Goal: Information Seeking & Learning: Learn about a topic

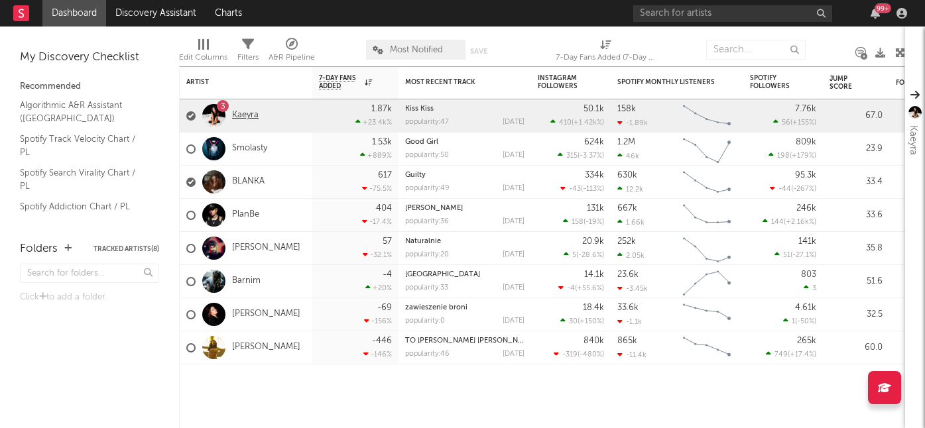
click at [248, 113] on link "Kaeyra" at bounding box center [245, 115] width 27 height 11
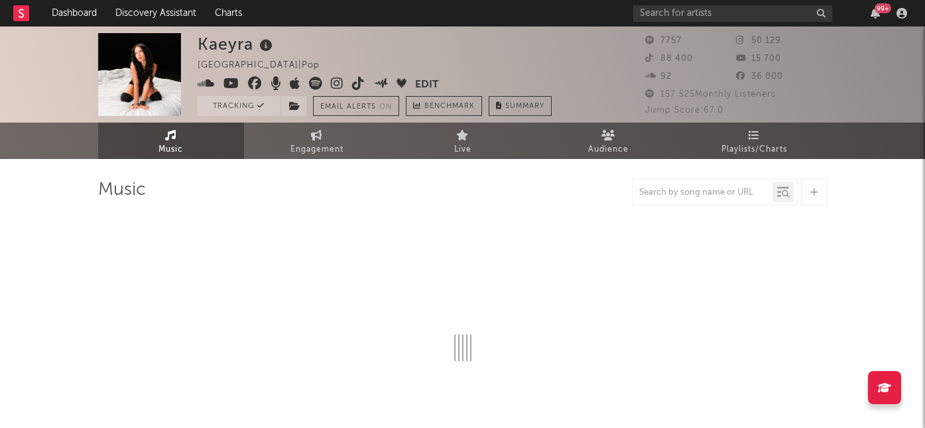
select select "6m"
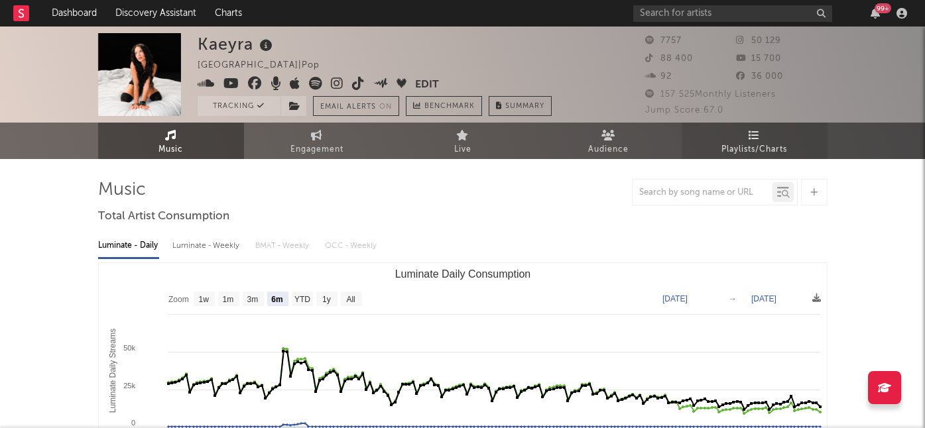
click at [709, 151] on link "Playlists/Charts" at bounding box center [755, 141] width 146 height 36
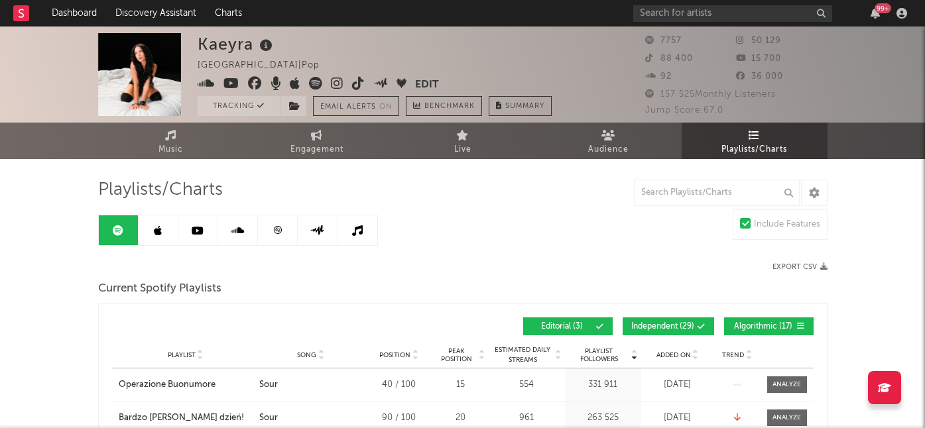
click at [154, 235] on icon at bounding box center [158, 230] width 8 height 11
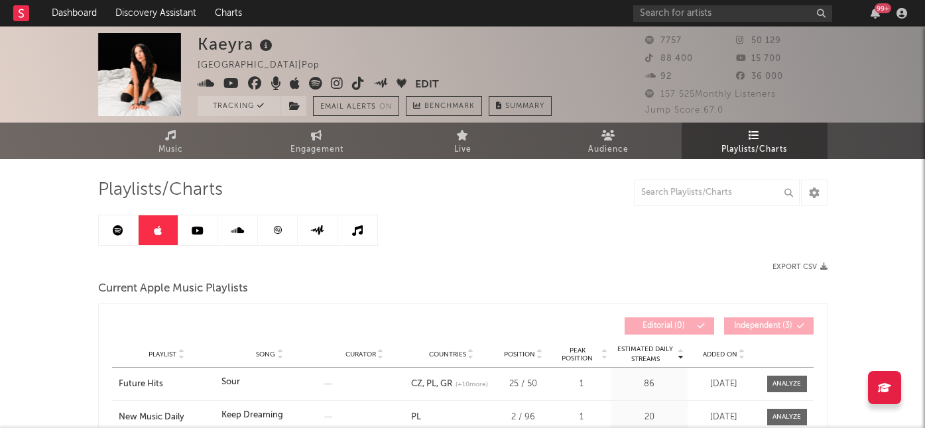
click at [115, 227] on icon at bounding box center [118, 230] width 11 height 11
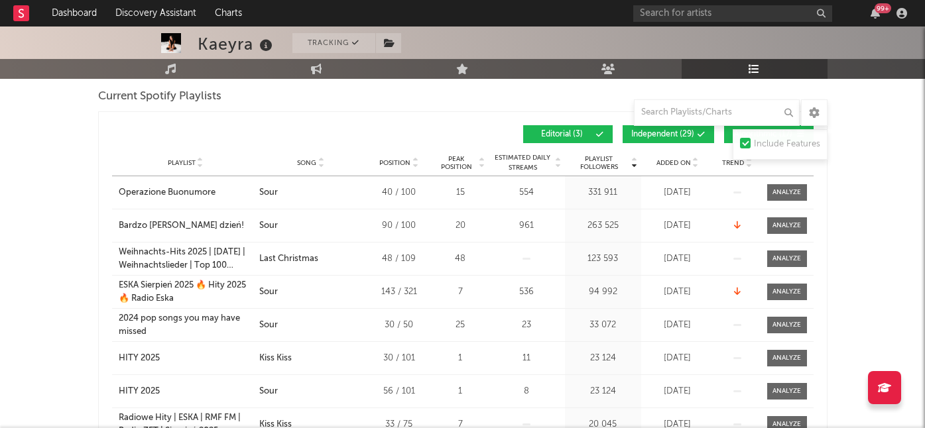
scroll to position [178, 0]
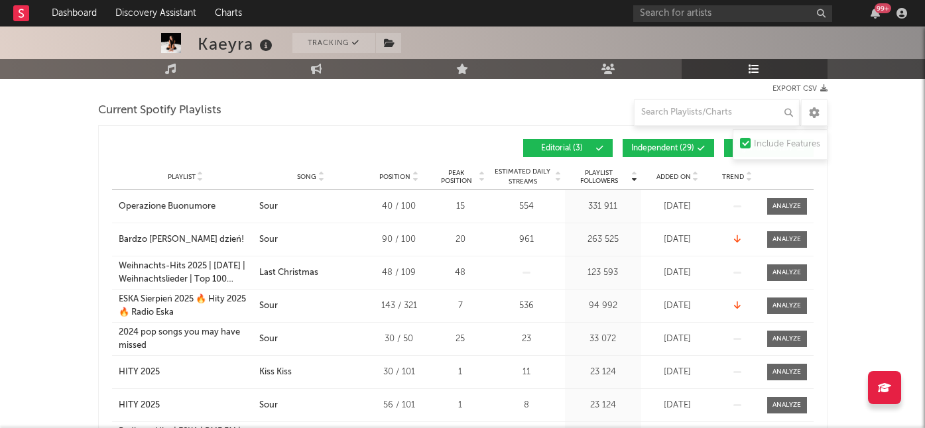
click at [665, 179] on span "Added On" at bounding box center [673, 177] width 34 height 8
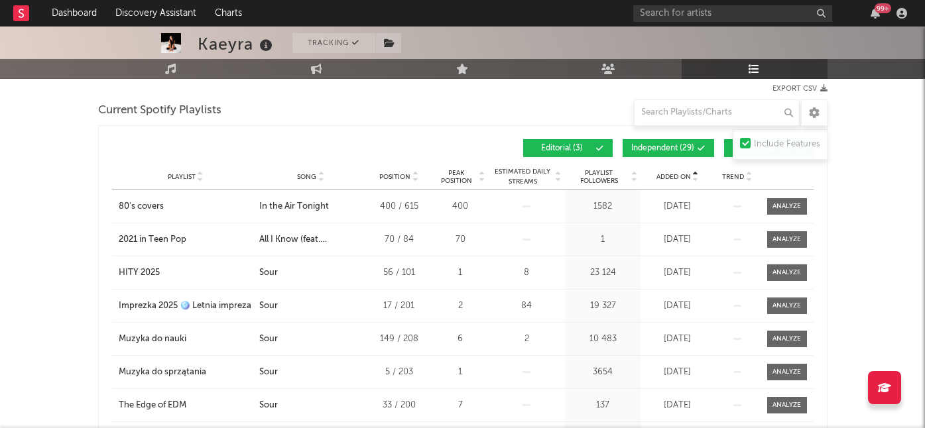
click at [665, 179] on span "Added On" at bounding box center [673, 177] width 34 height 8
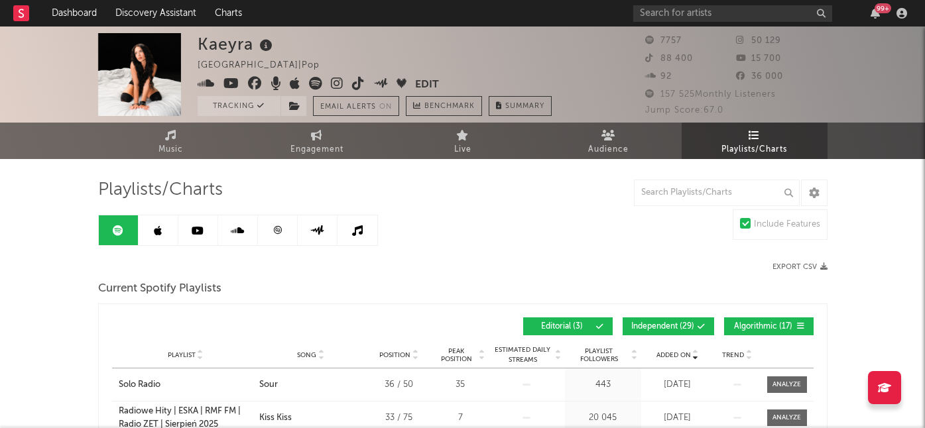
scroll to position [7, 0]
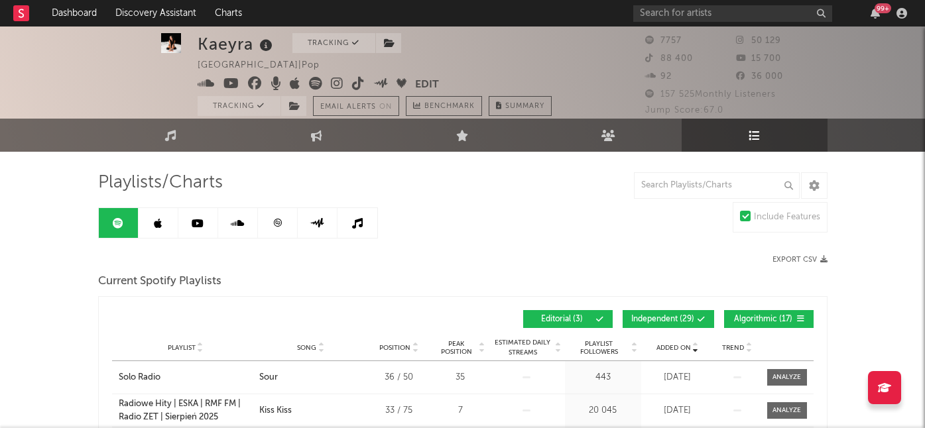
click at [156, 225] on icon at bounding box center [158, 223] width 8 height 11
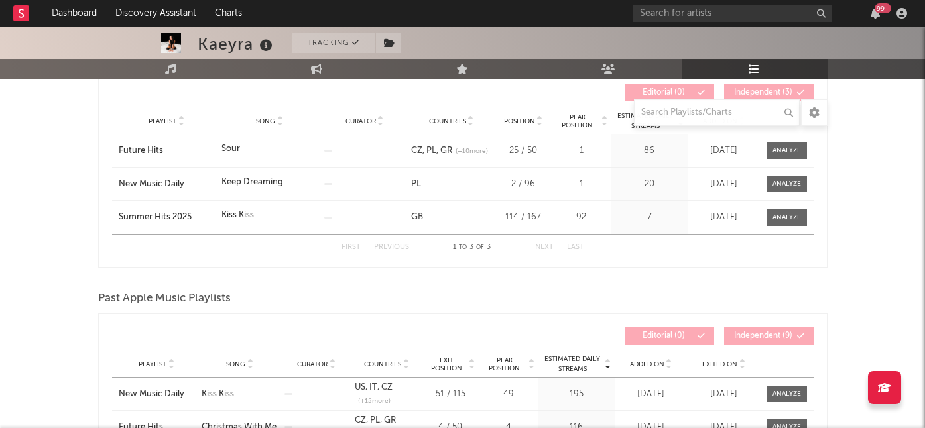
scroll to position [244, 0]
